Goal: Task Accomplishment & Management: Manage account settings

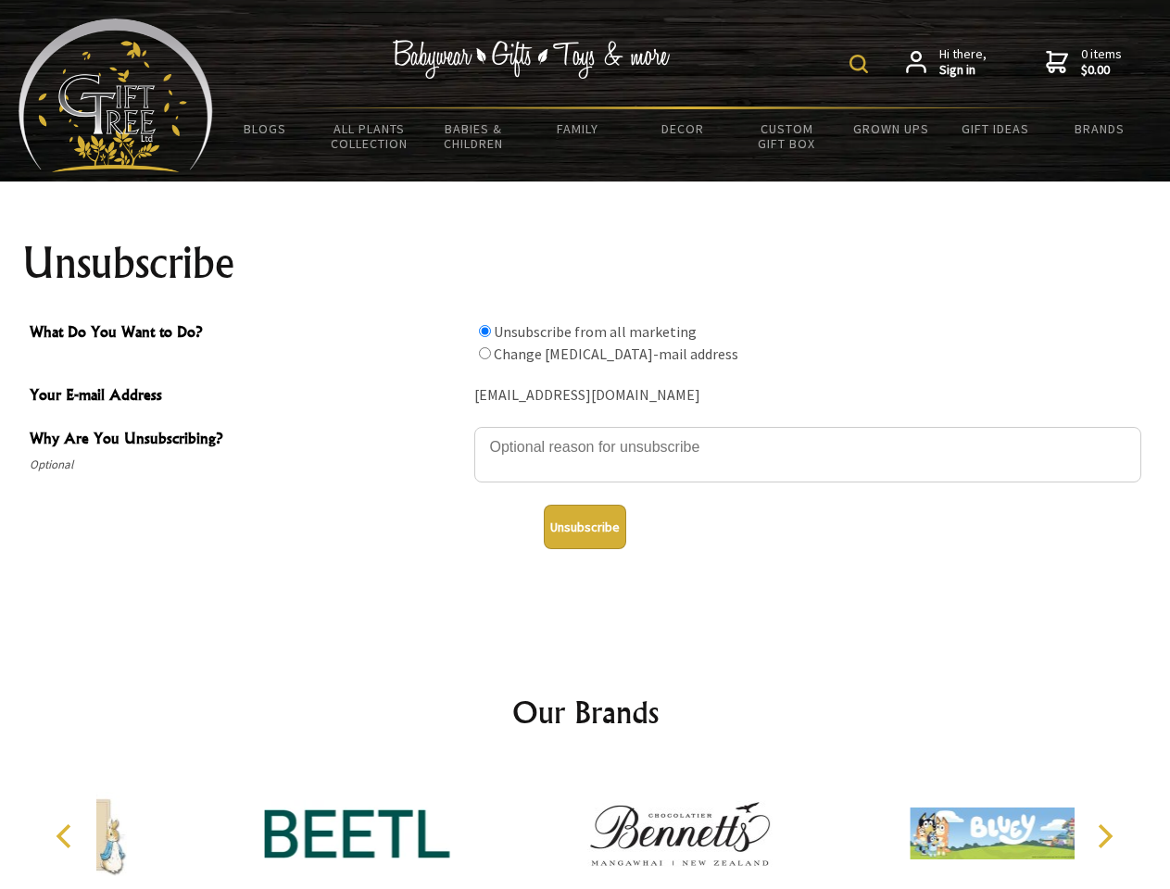
click at [861, 64] on img at bounding box center [858, 64] width 19 height 19
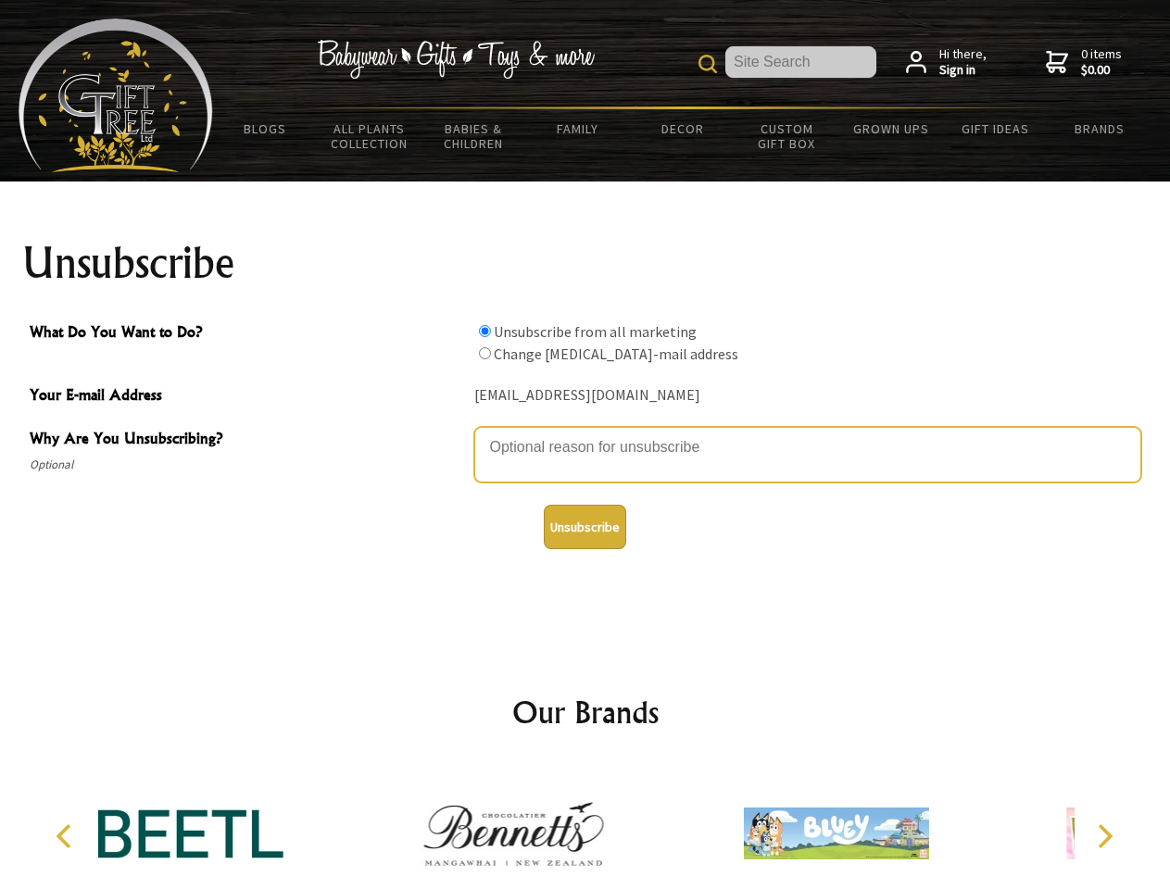
click at [585, 433] on textarea "Why Are You Unsubscribing?" at bounding box center [807, 455] width 667 height 56
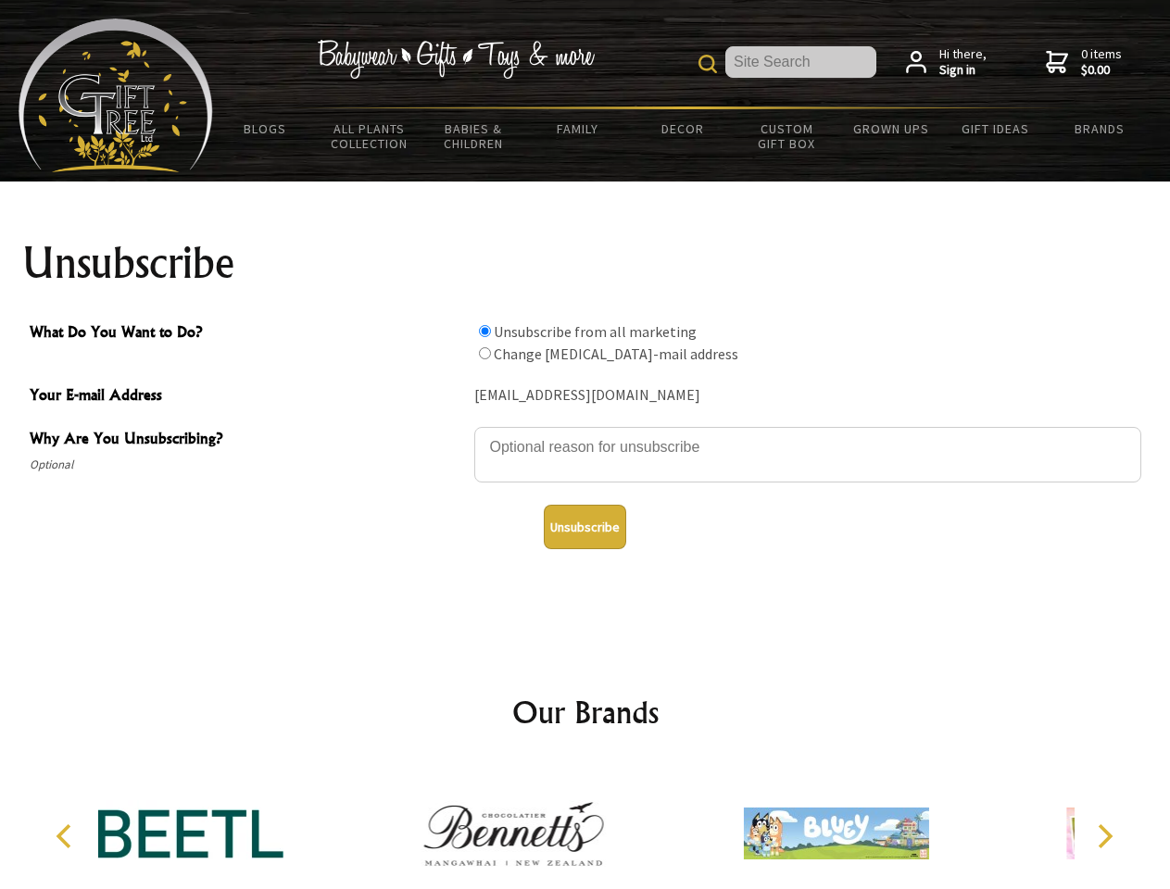
click at [484, 331] on input "What Do You Want to Do?" at bounding box center [485, 331] width 12 height 12
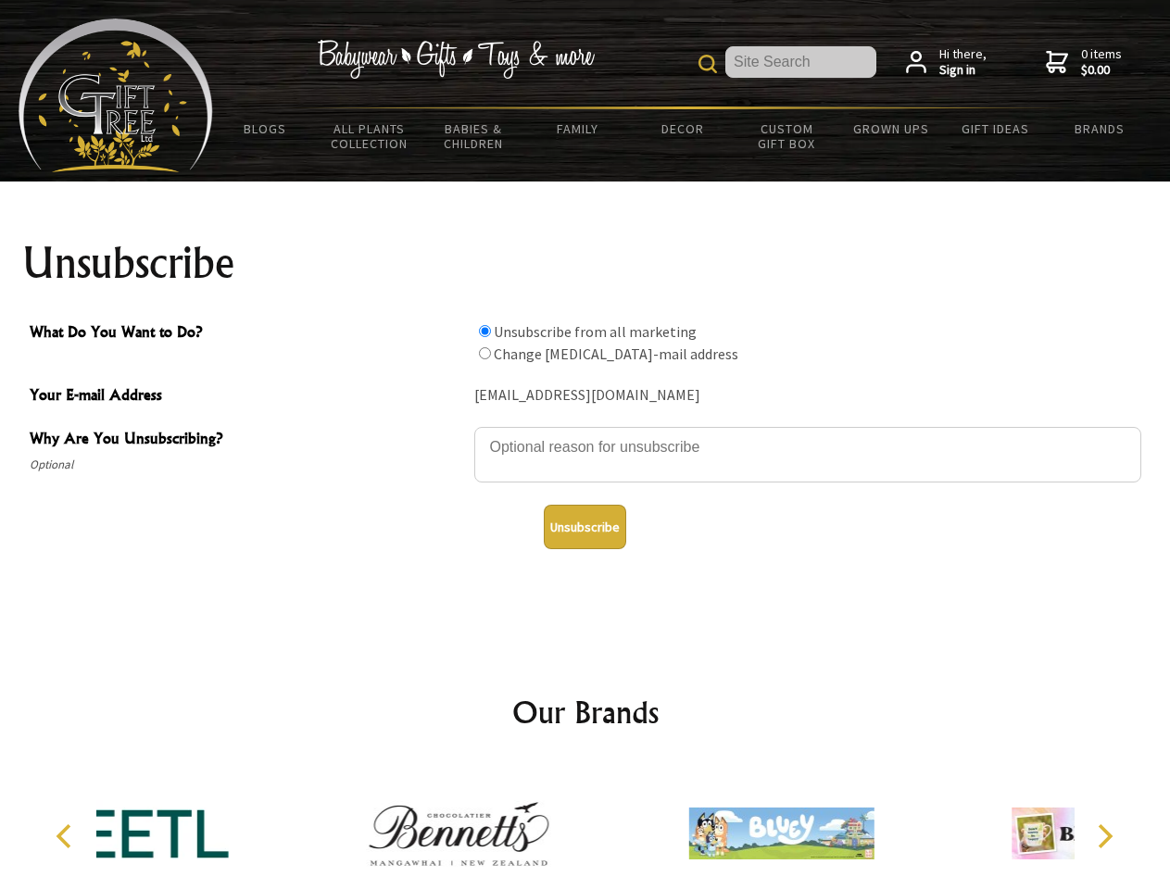
click at [484, 353] on input "What Do You Want to Do?" at bounding box center [485, 353] width 12 height 12
radio input "true"
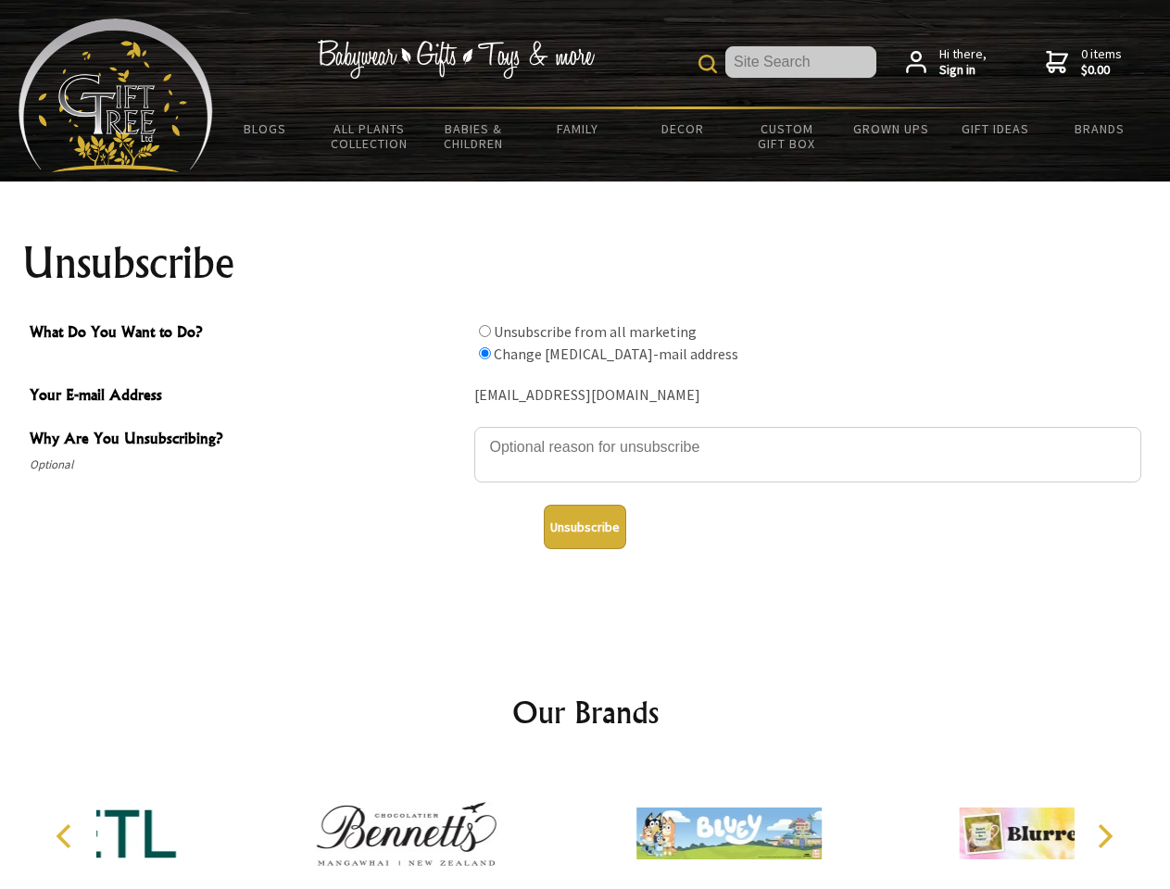
click at [584, 527] on button "Unsubscribe" at bounding box center [585, 527] width 82 height 44
click at [585, 826] on div at bounding box center [729, 836] width 322 height 144
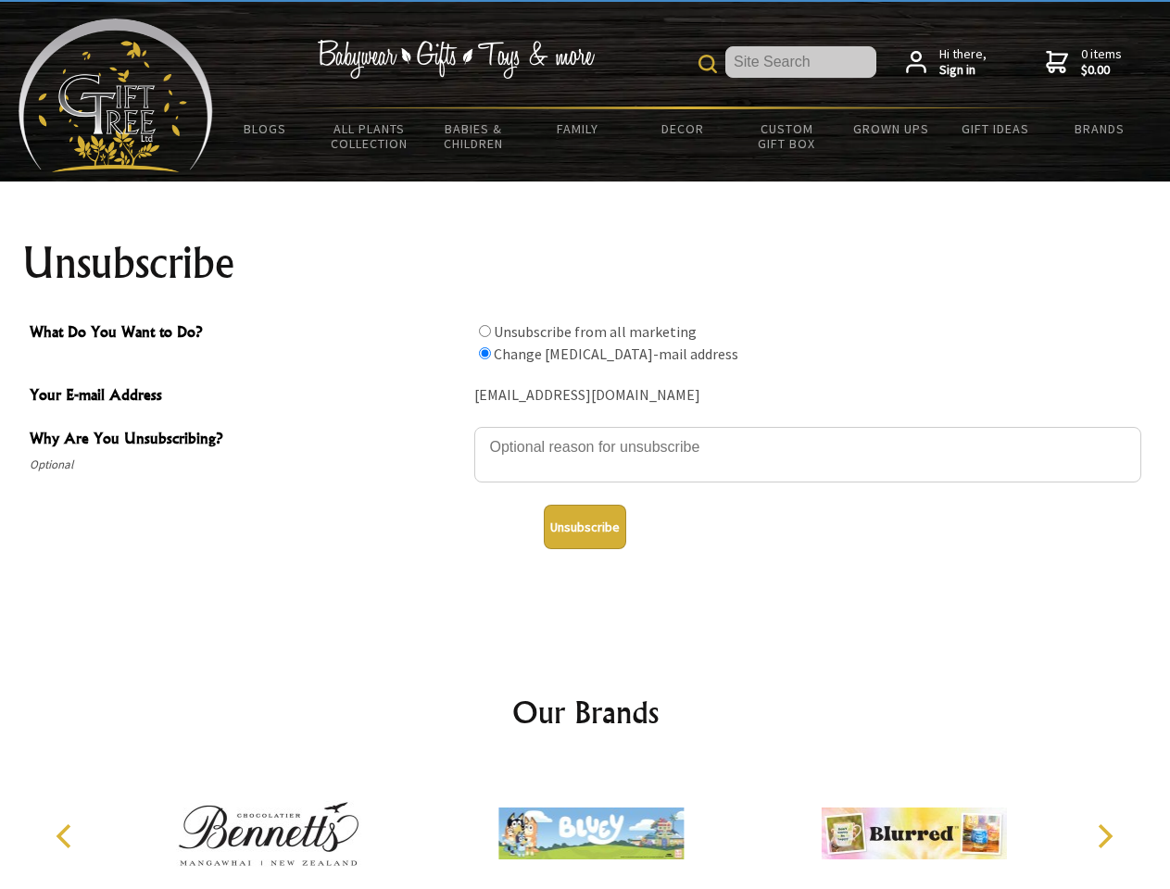
click at [67, 836] on icon "Previous" at bounding box center [66, 836] width 24 height 24
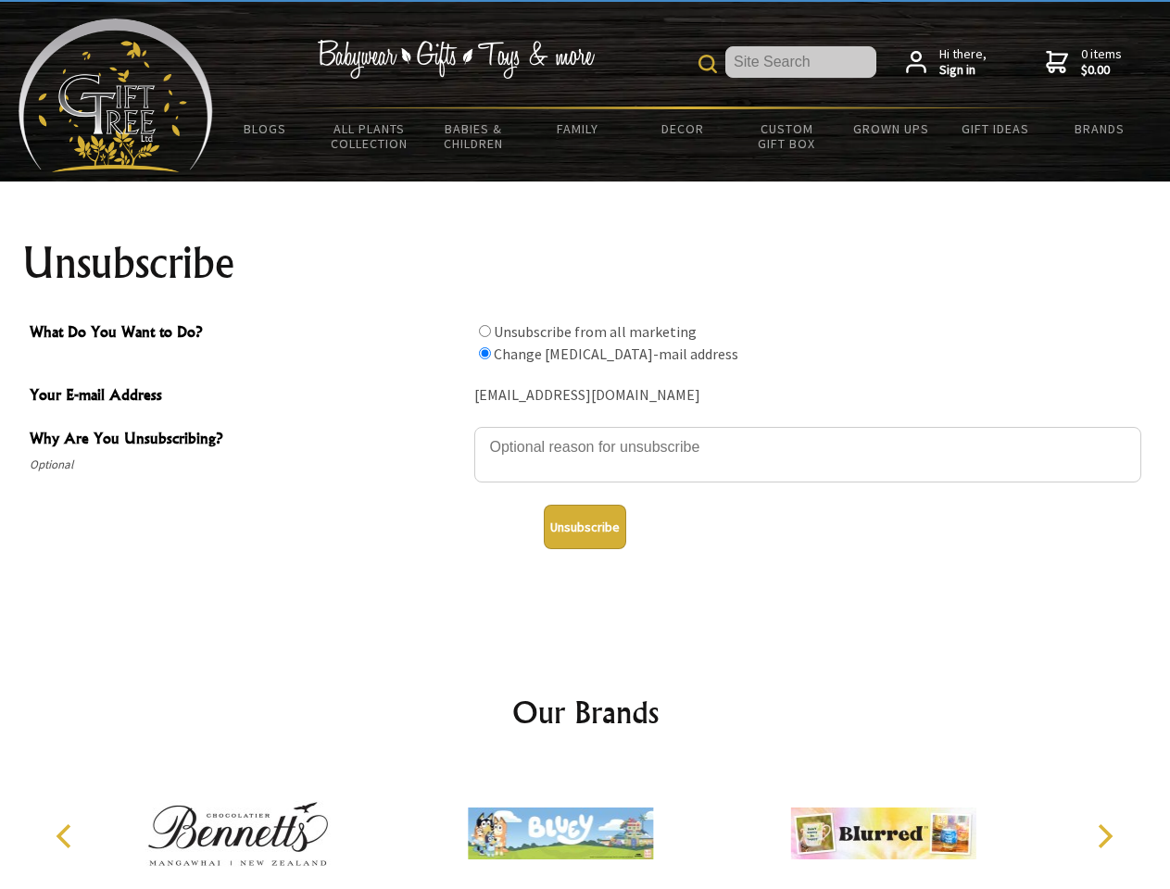
click at [1104, 836] on icon "Next" at bounding box center [1103, 836] width 24 height 24
